Goal: Task Accomplishment & Management: Use online tool/utility

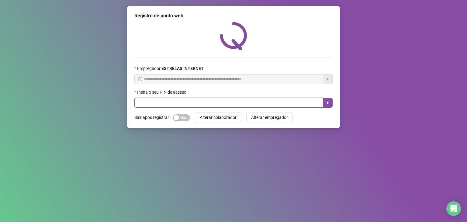
drag, startPoint x: 0, startPoint y: 0, endPoint x: 197, endPoint y: 99, distance: 220.2
click at [197, 99] on input "text" at bounding box center [228, 103] width 189 height 10
type input "*****"
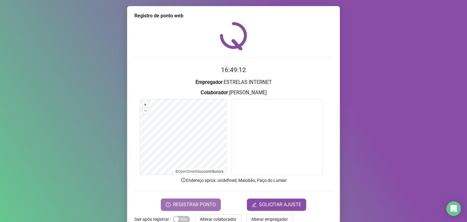
click at [199, 206] on span "REGISTRAR PONTO" at bounding box center [194, 204] width 43 height 7
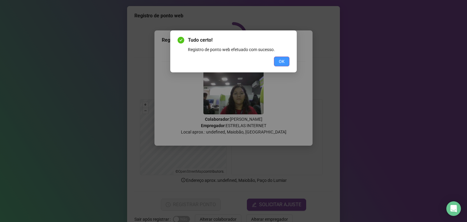
click at [279, 57] on button "OK" at bounding box center [281, 62] width 15 height 10
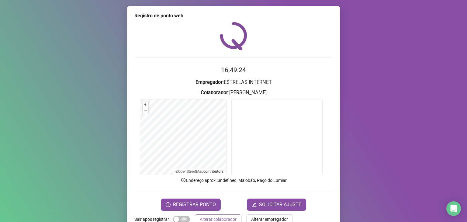
click at [214, 218] on span "Alterar colaborador" at bounding box center [218, 219] width 37 height 7
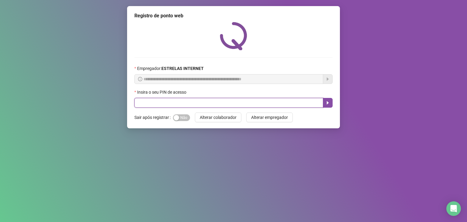
click at [190, 105] on input "text" at bounding box center [228, 103] width 189 height 10
type input "*****"
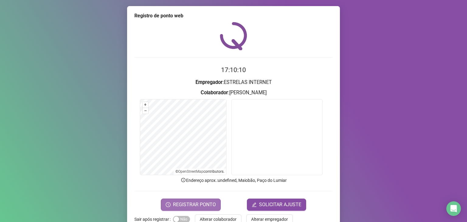
click at [204, 208] on button "REGISTRAR PONTO" at bounding box center [191, 204] width 60 height 12
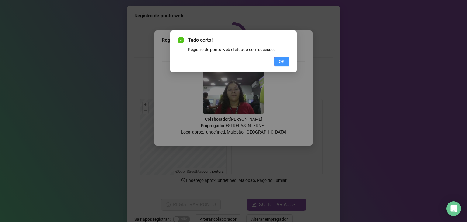
click at [279, 61] on span "OK" at bounding box center [282, 61] width 6 height 7
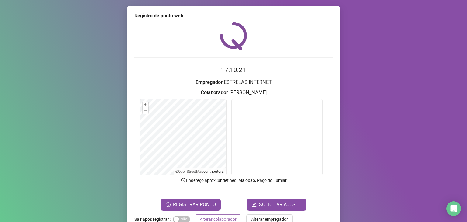
click at [213, 217] on span "Alterar colaborador" at bounding box center [218, 219] width 37 height 7
